Goal: Find specific page/section: Find specific page/section

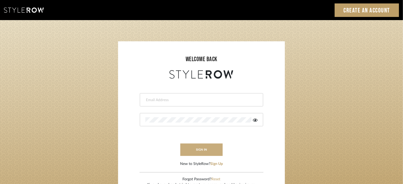
type input "miranda@savagedesigner.com"
click at [202, 147] on button "sign in" at bounding box center [201, 150] width 42 height 12
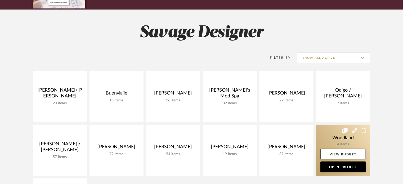
scroll to position [70, 0]
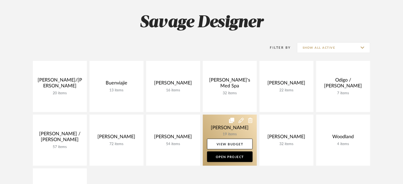
click at [224, 133] on link at bounding box center [230, 140] width 54 height 51
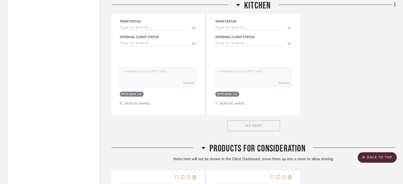
scroll to position [742, 0]
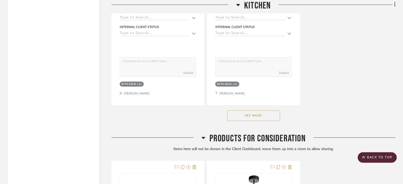
click at [261, 117] on button "See More" at bounding box center [253, 115] width 53 height 11
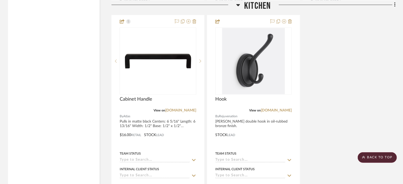
scroll to position [1307, 0]
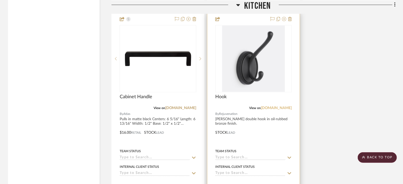
click at [270, 109] on link "[DOMAIN_NAME]" at bounding box center [276, 108] width 31 height 4
